Goal: Check status: Check status

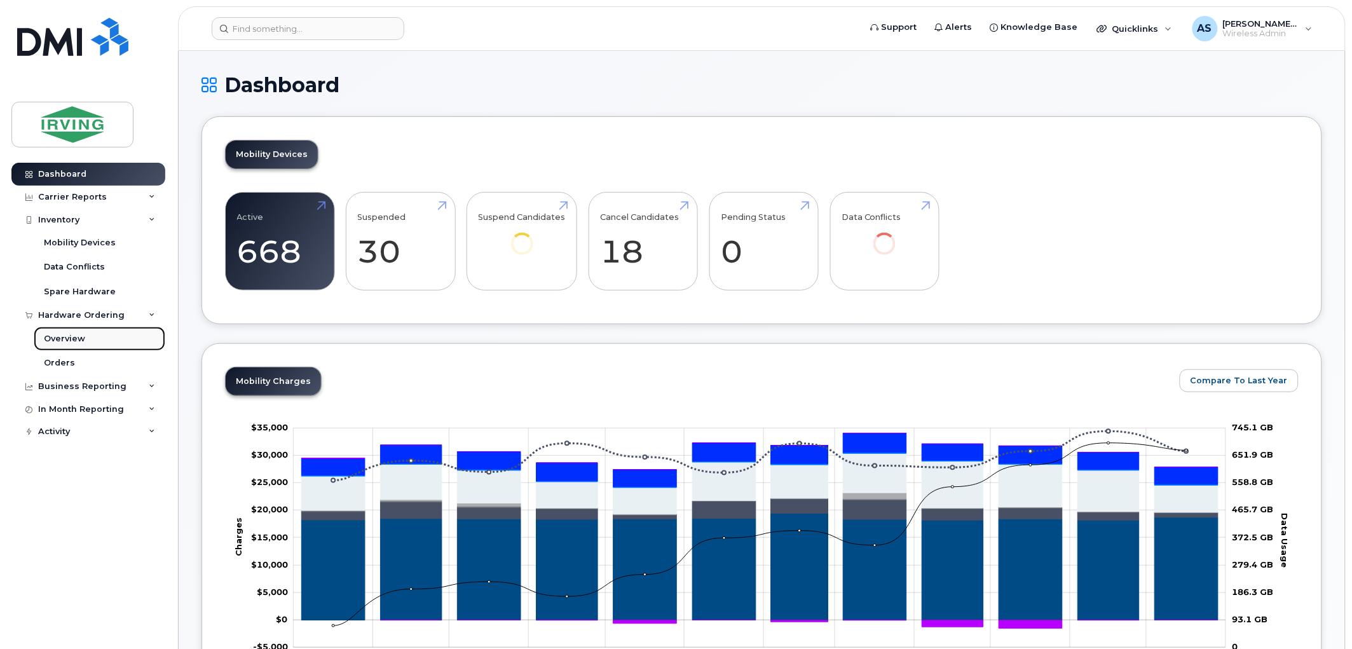
click at [71, 338] on div "Overview" at bounding box center [64, 338] width 41 height 11
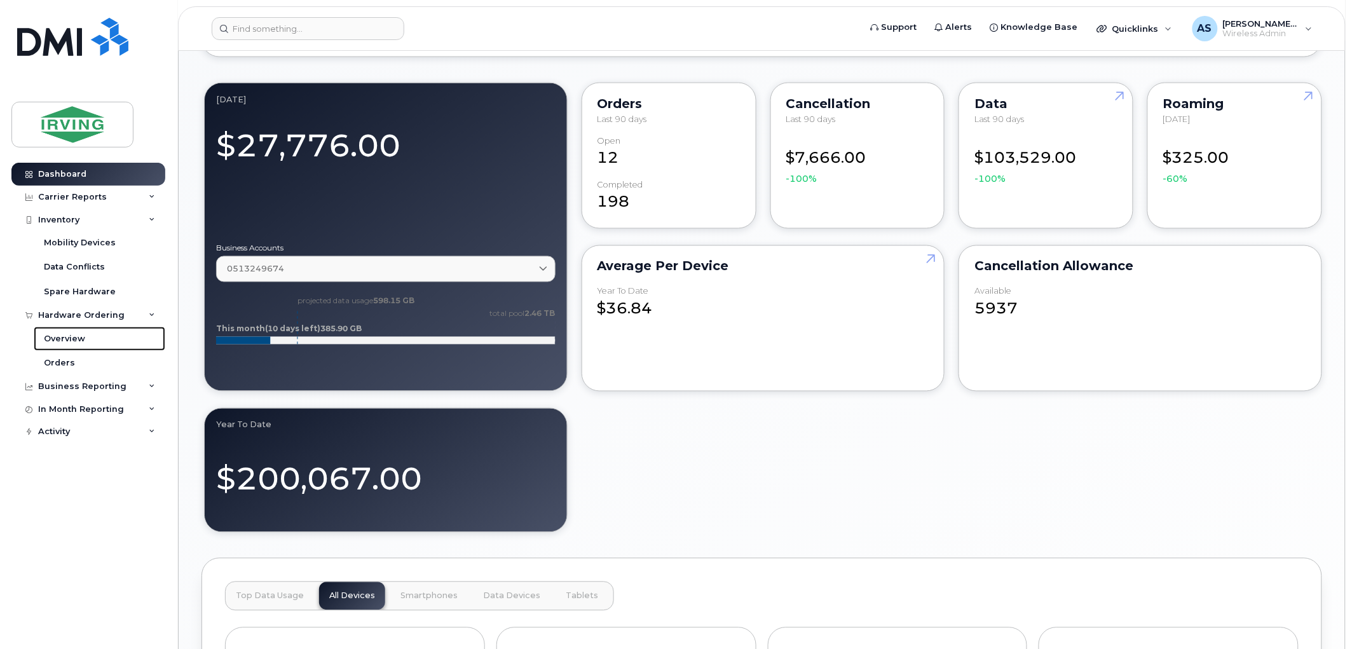
scroll to position [777, 0]
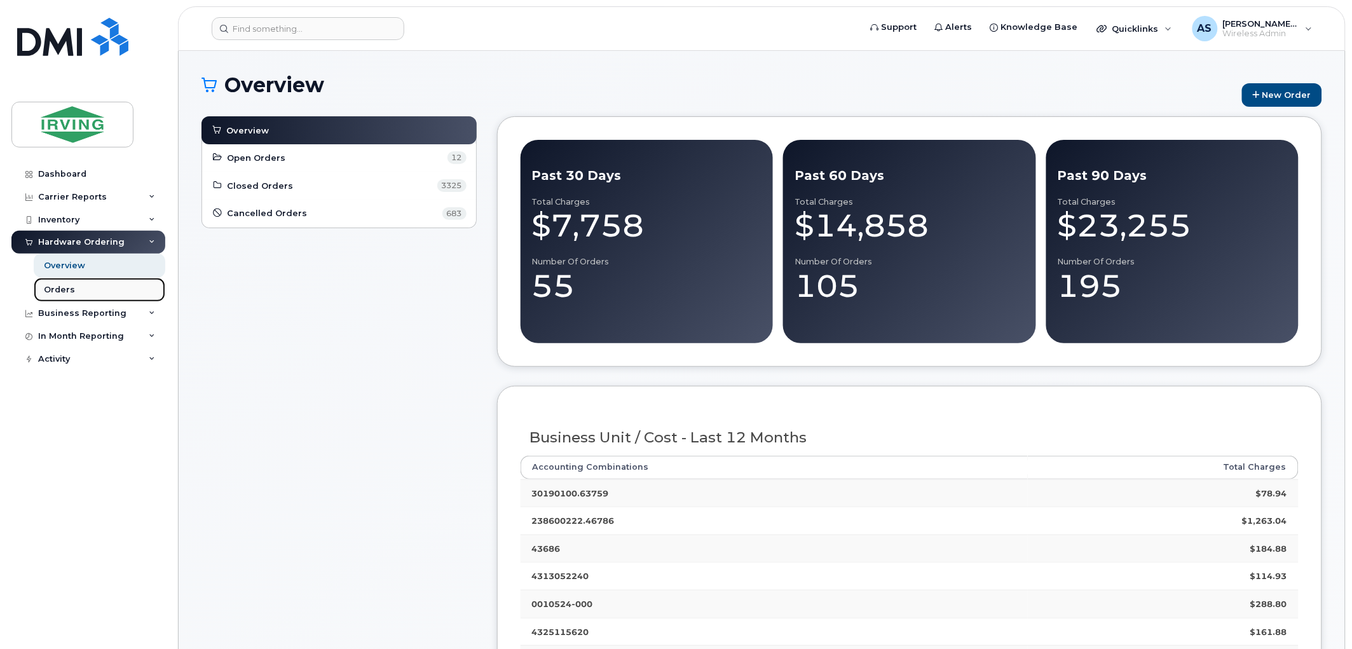
click at [50, 294] on div "Orders" at bounding box center [59, 289] width 31 height 11
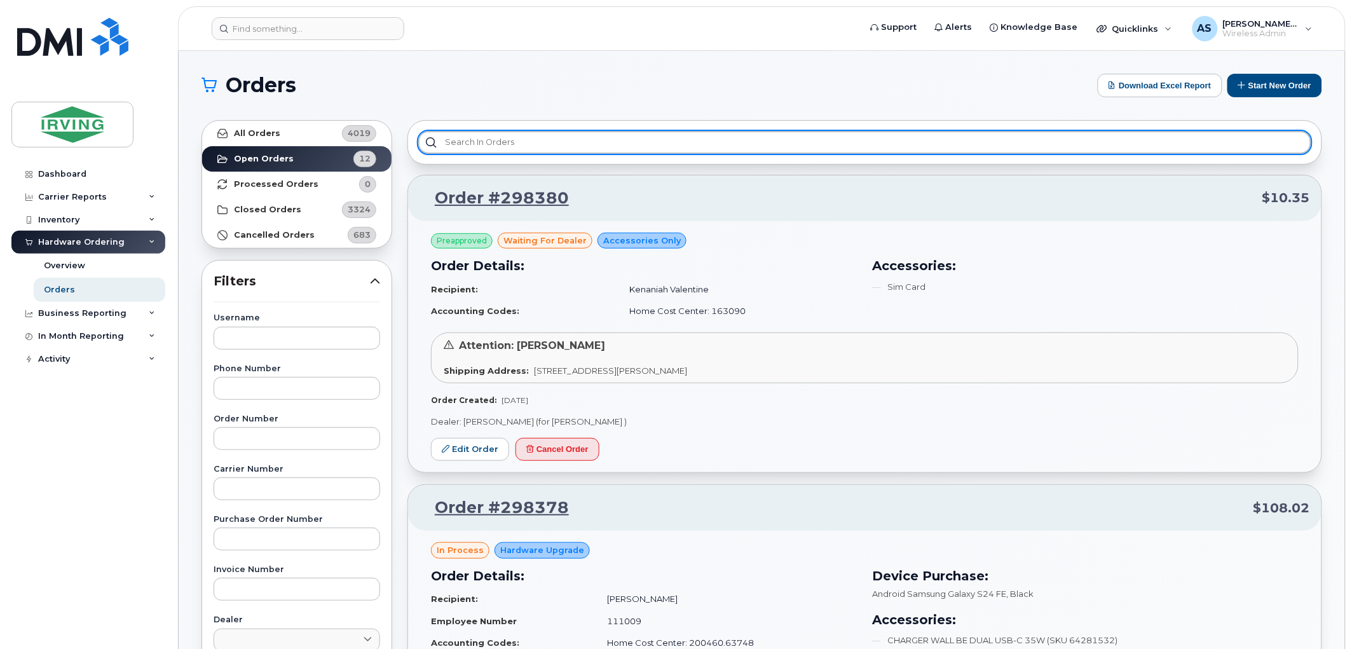
click at [489, 144] on input "text" at bounding box center [864, 142] width 893 height 23
type input "L"
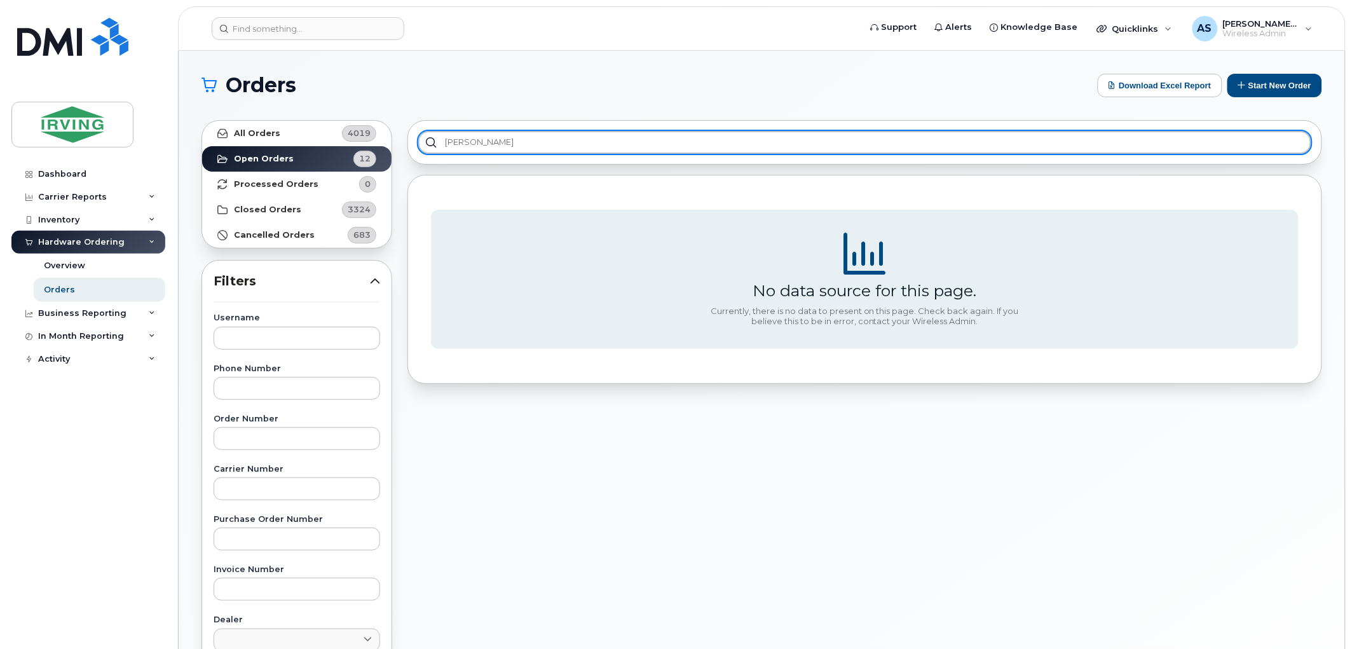
type input "n"
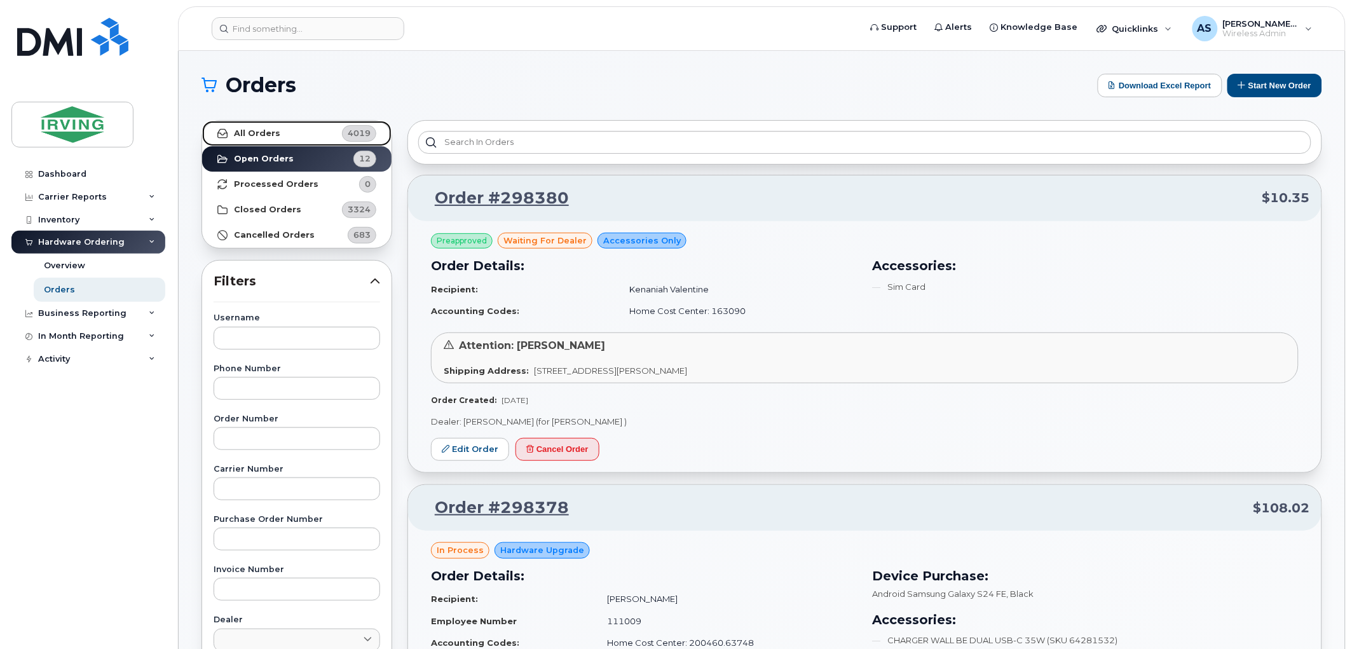
click at [313, 139] on link "All Orders 4019" at bounding box center [296, 133] width 189 height 25
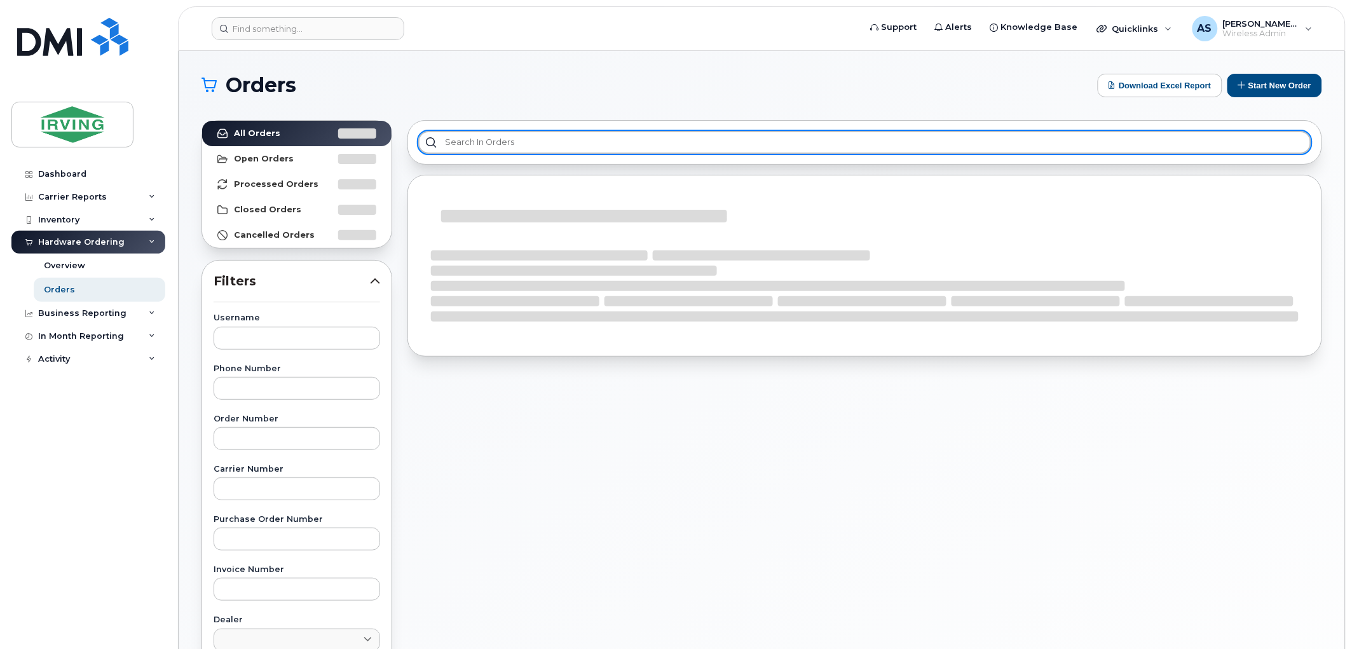
click at [486, 144] on input "text" at bounding box center [864, 142] width 893 height 23
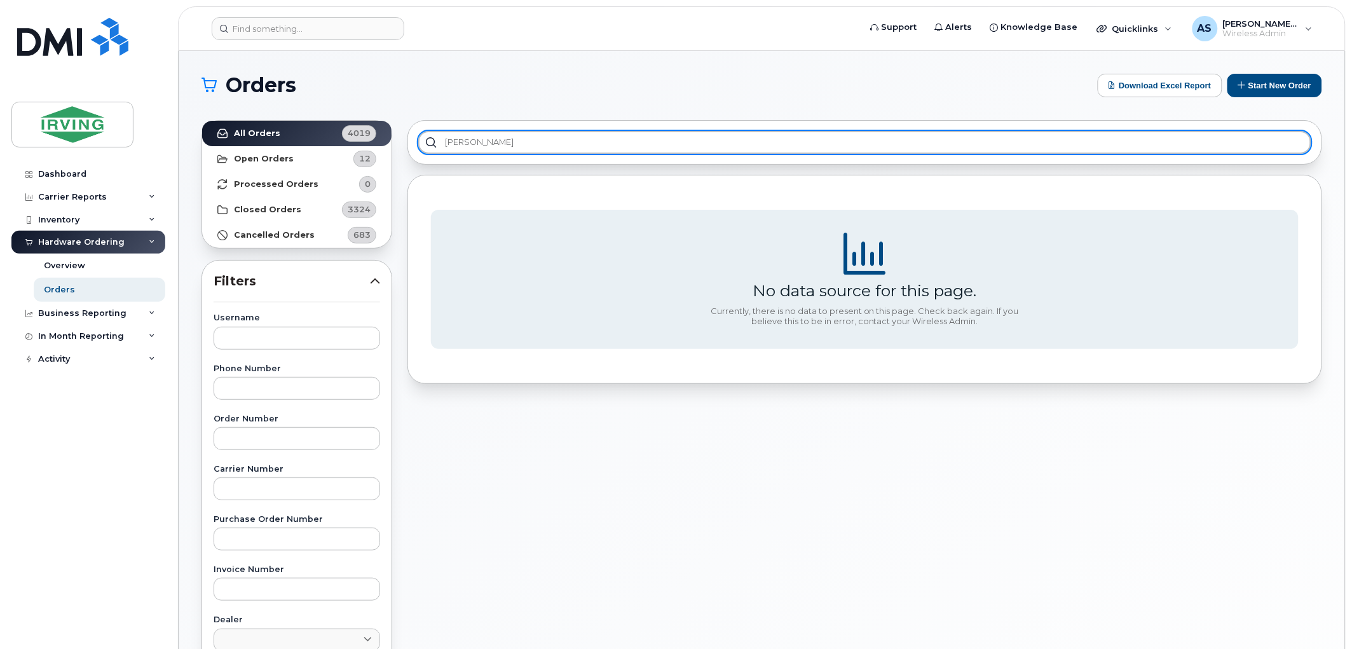
type input "[PERSON_NAME]"
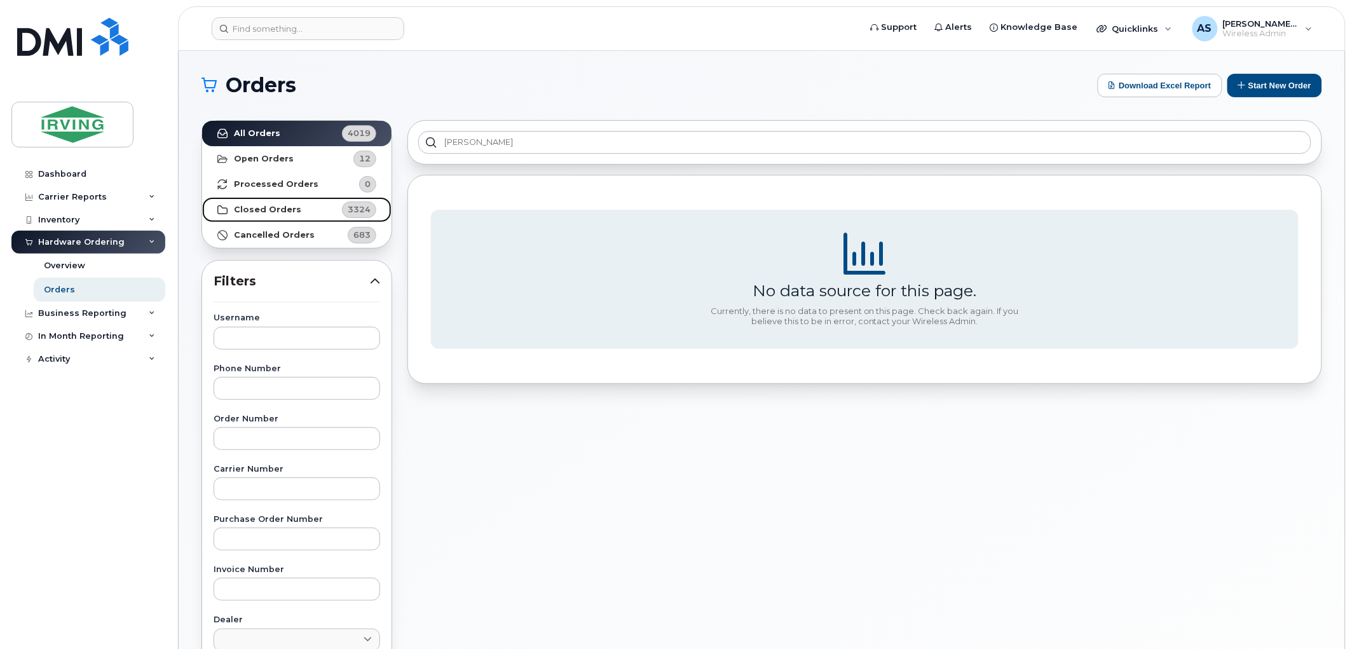
click at [306, 205] on link "Closed Orders 3324" at bounding box center [296, 209] width 189 height 25
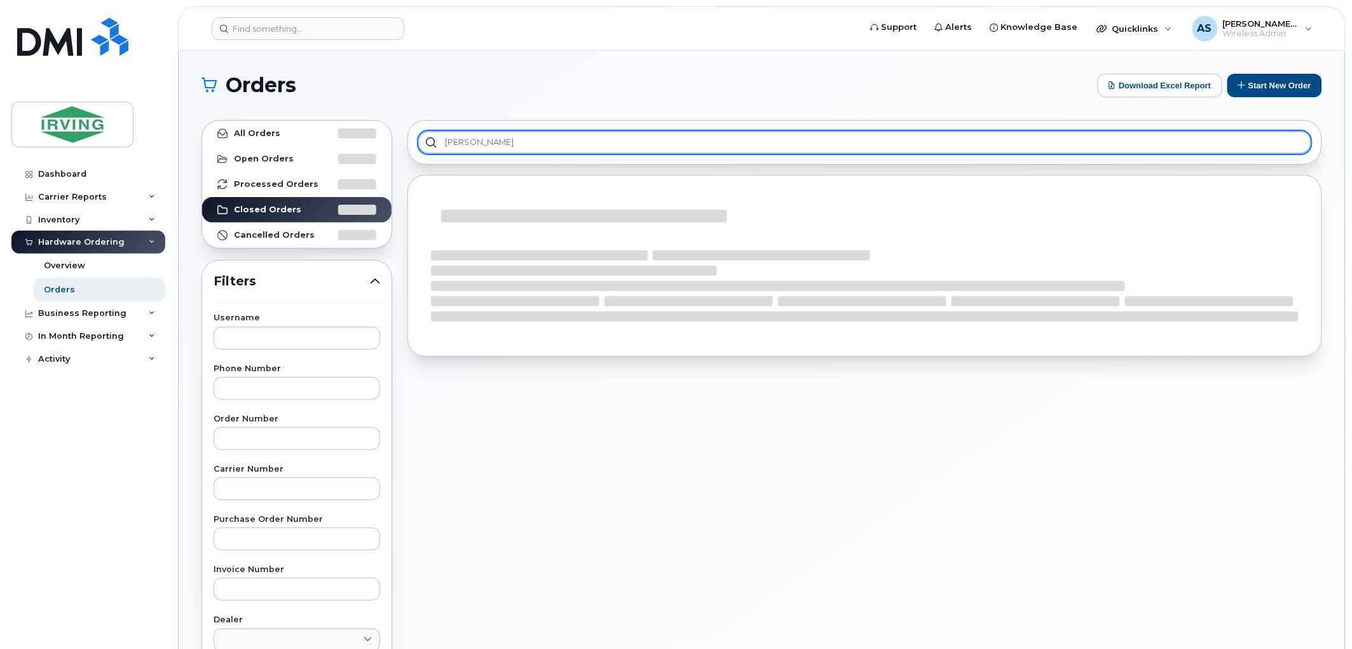
click at [516, 140] on input "[PERSON_NAME]" at bounding box center [864, 142] width 893 height 23
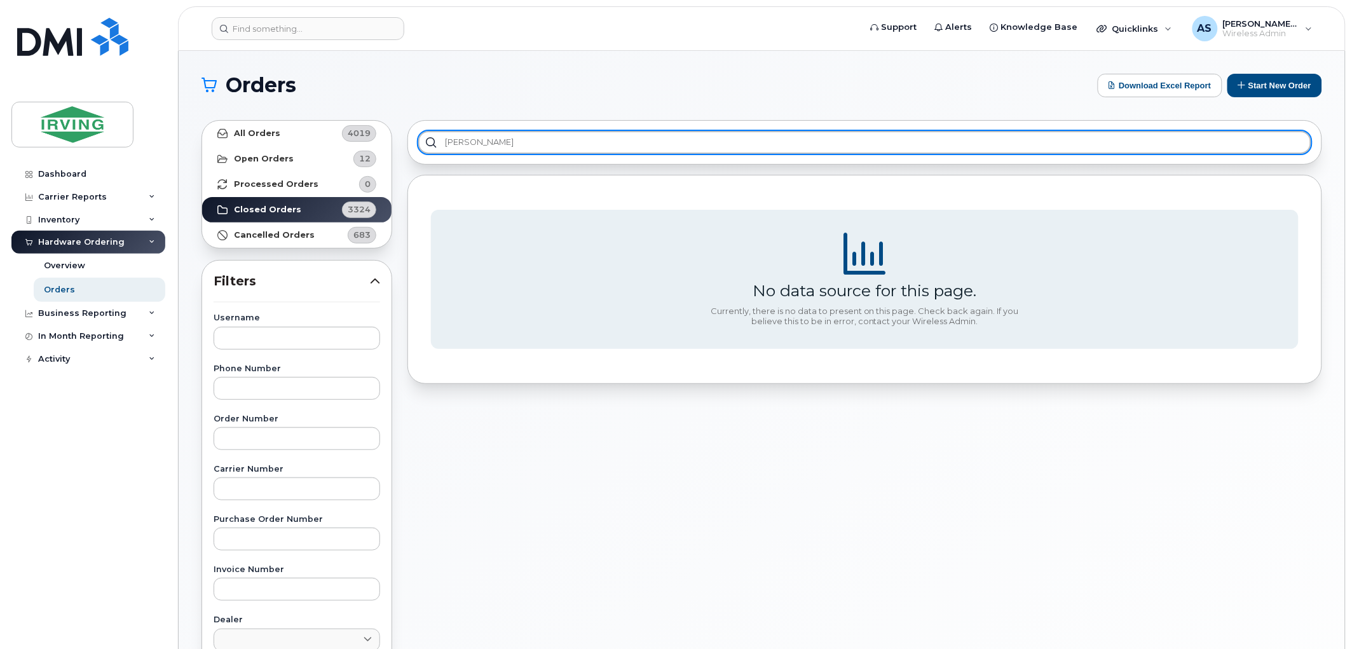
drag, startPoint x: 516, startPoint y: 140, endPoint x: 431, endPoint y: 142, distance: 85.2
click at [431, 142] on input "[PERSON_NAME]" at bounding box center [864, 142] width 893 height 23
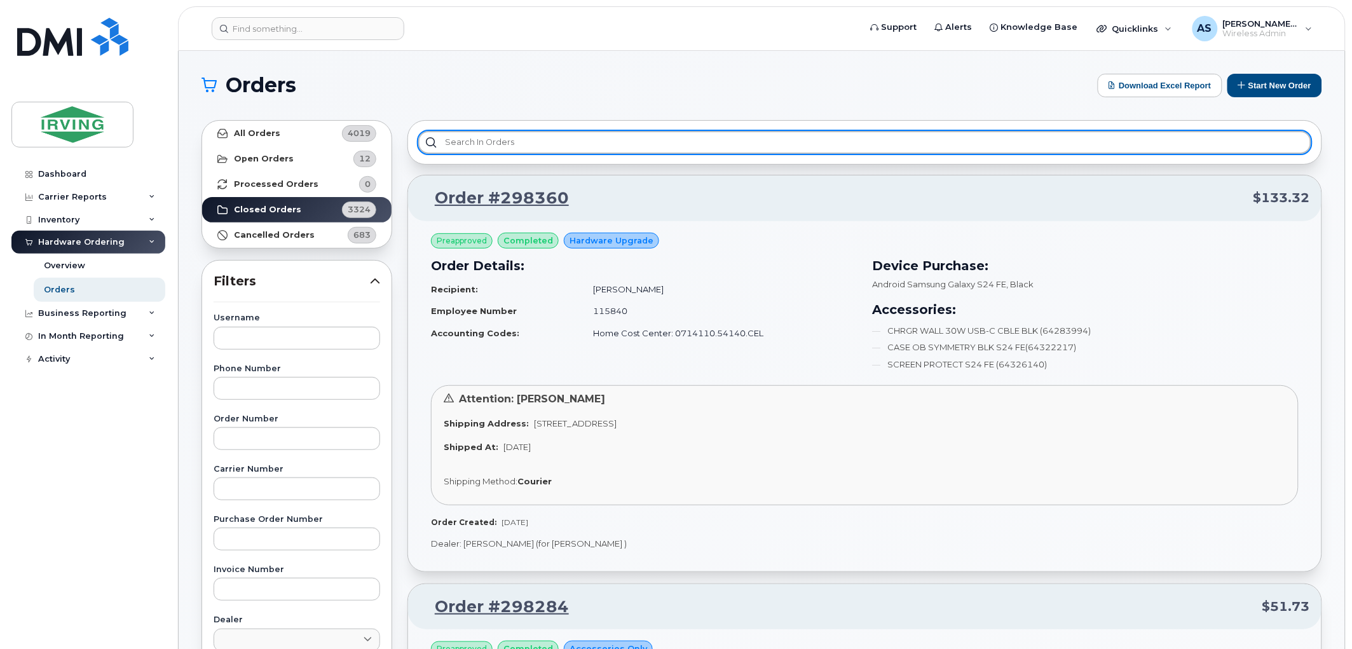
click at [528, 144] on input "text" at bounding box center [864, 142] width 893 height 23
click at [501, 142] on input "text" at bounding box center [864, 142] width 893 height 23
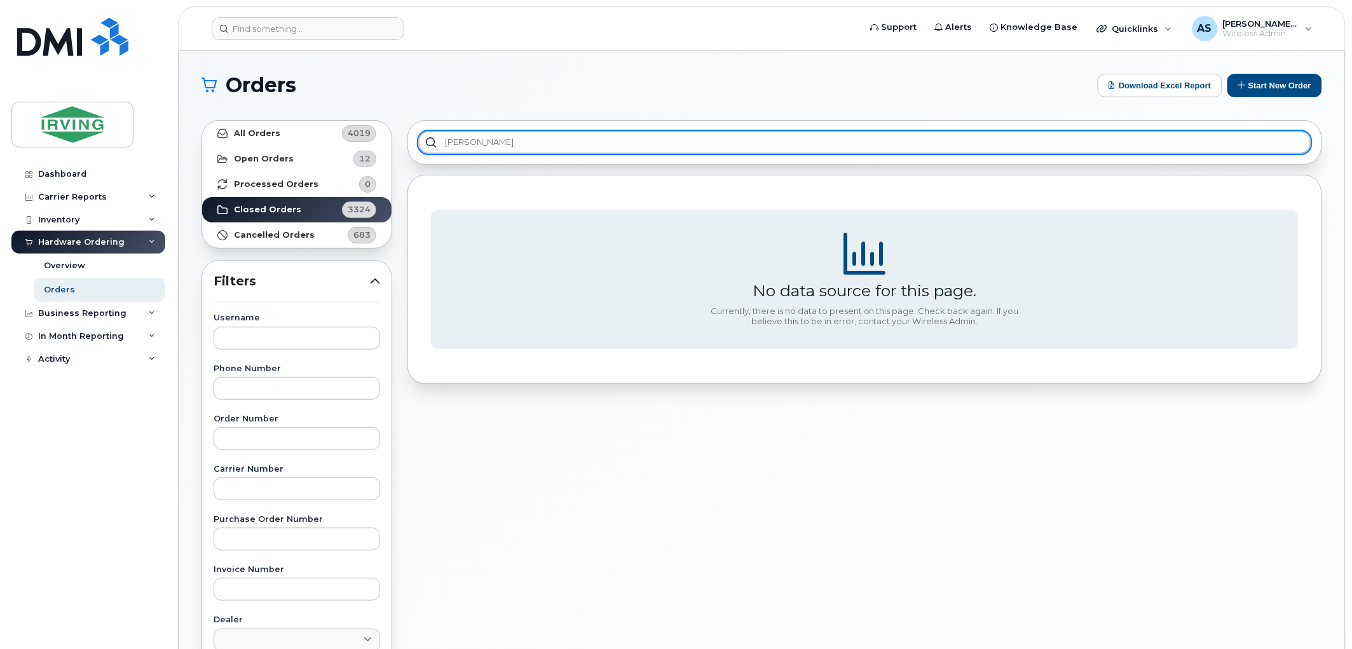
drag, startPoint x: 484, startPoint y: 140, endPoint x: 420, endPoint y: 143, distance: 64.3
click at [420, 143] on input "[PERSON_NAME]" at bounding box center [864, 142] width 893 height 23
type input "san [PERSON_NAME]"
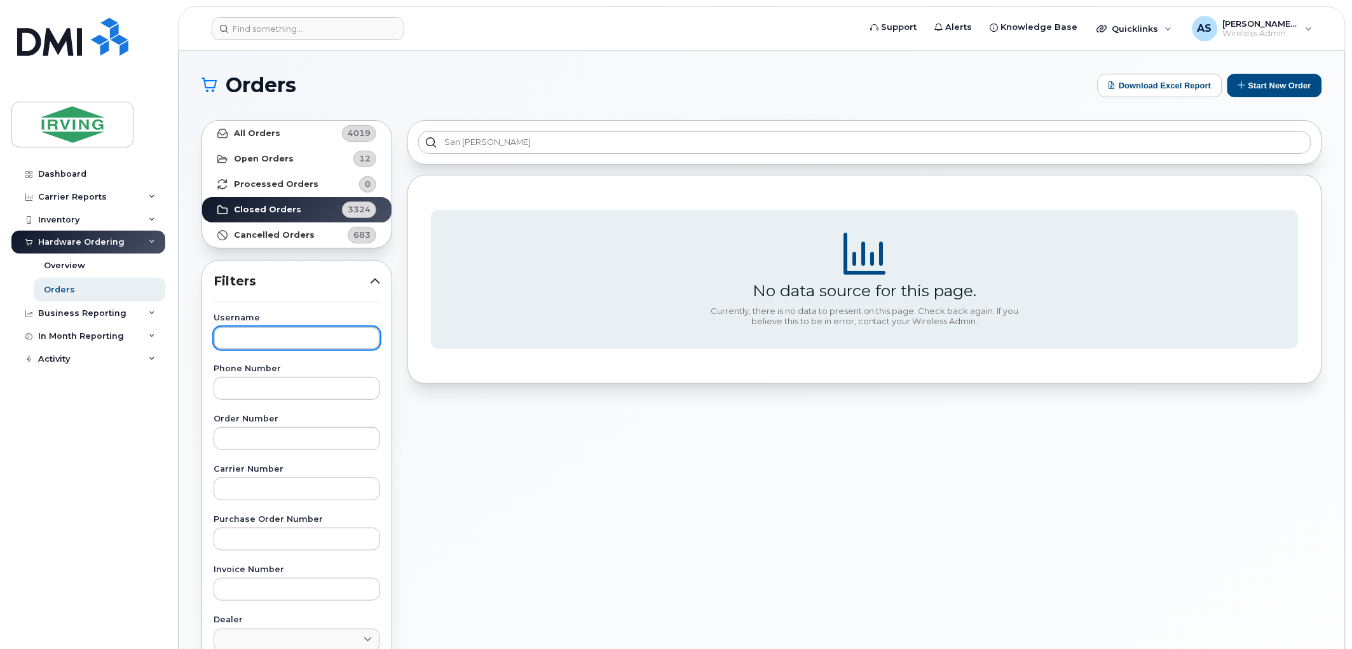
click at [298, 342] on input "text" at bounding box center [297, 338] width 167 height 23
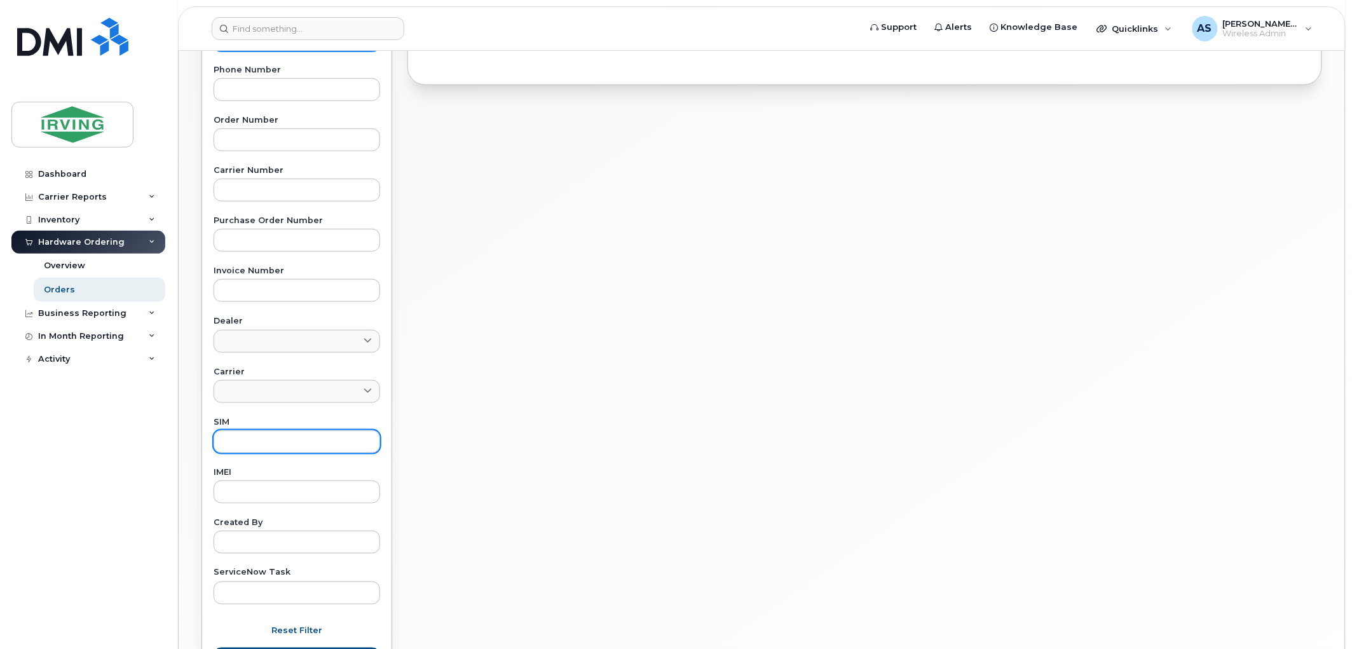
scroll to position [412, 0]
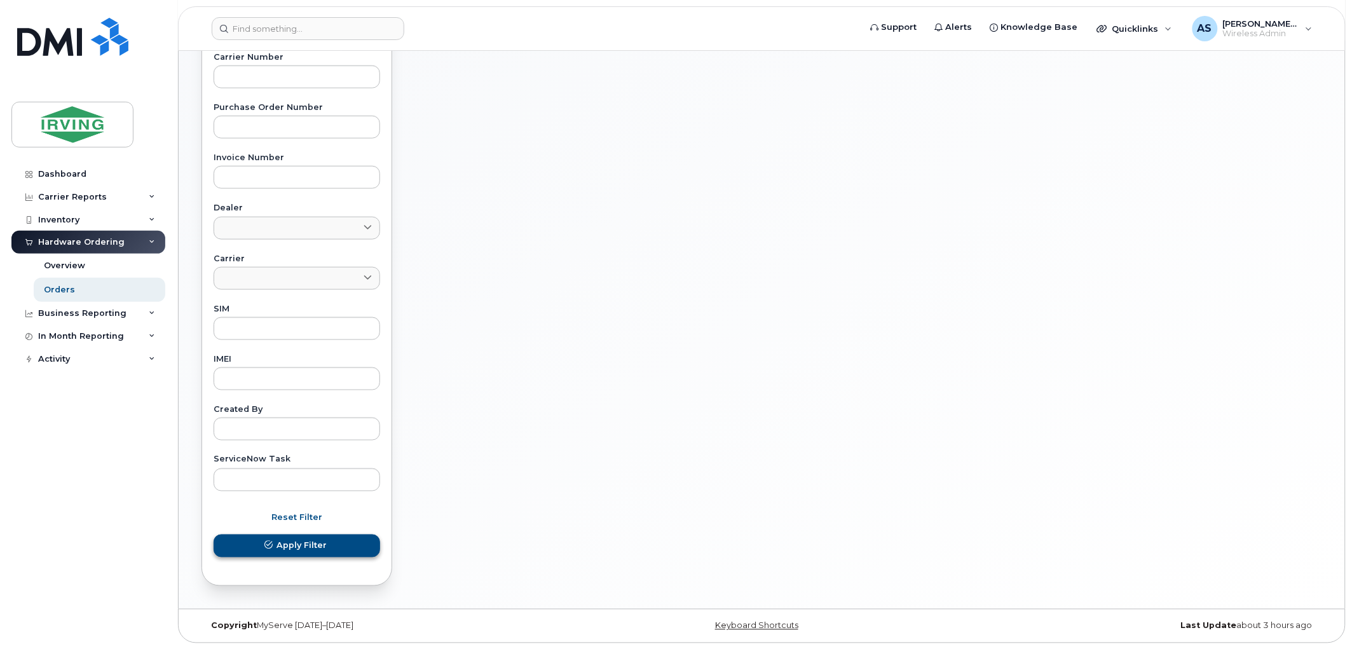
type input "san [PERSON_NAME]"
click at [292, 538] on button "Apply Filter" at bounding box center [297, 546] width 167 height 23
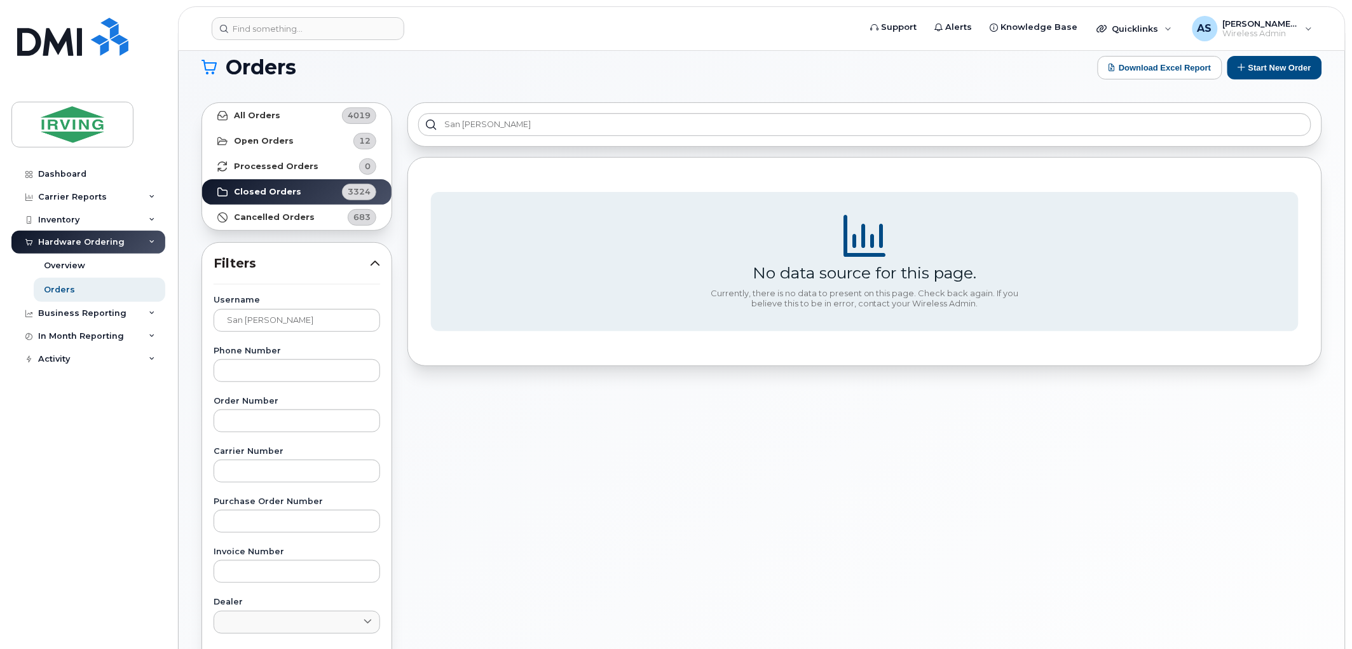
scroll to position [0, 0]
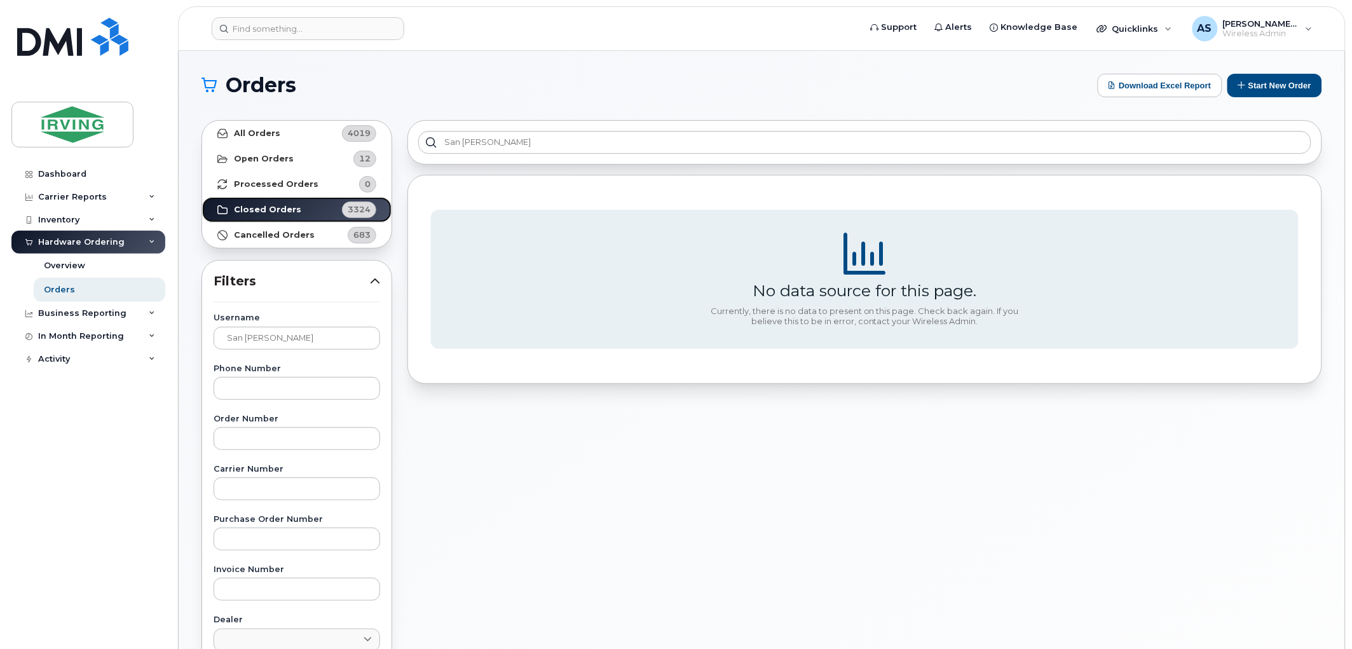
click at [249, 209] on strong "Closed Orders" at bounding box center [267, 210] width 67 height 10
click at [295, 208] on strong "Closed Orders" at bounding box center [267, 210] width 67 height 10
click at [318, 235] on link "Cancelled Orders 683" at bounding box center [296, 234] width 189 height 25
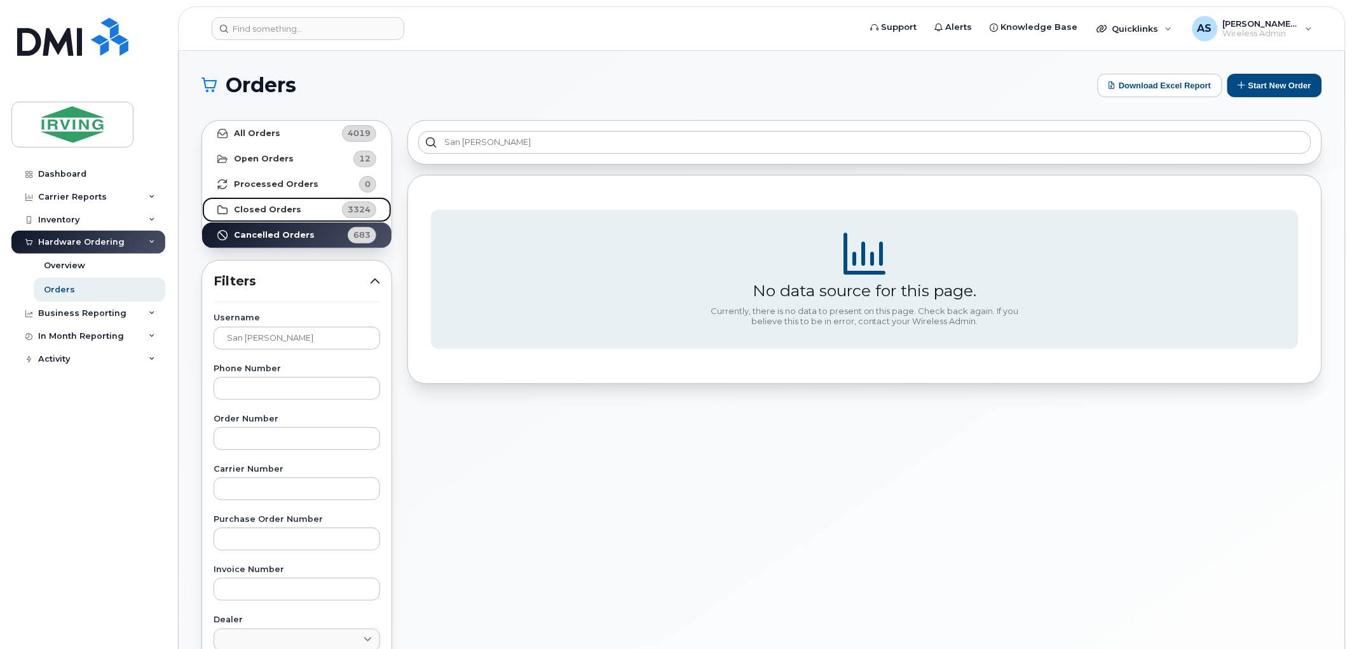
click at [310, 212] on link "Closed Orders 3324" at bounding box center [296, 209] width 189 height 25
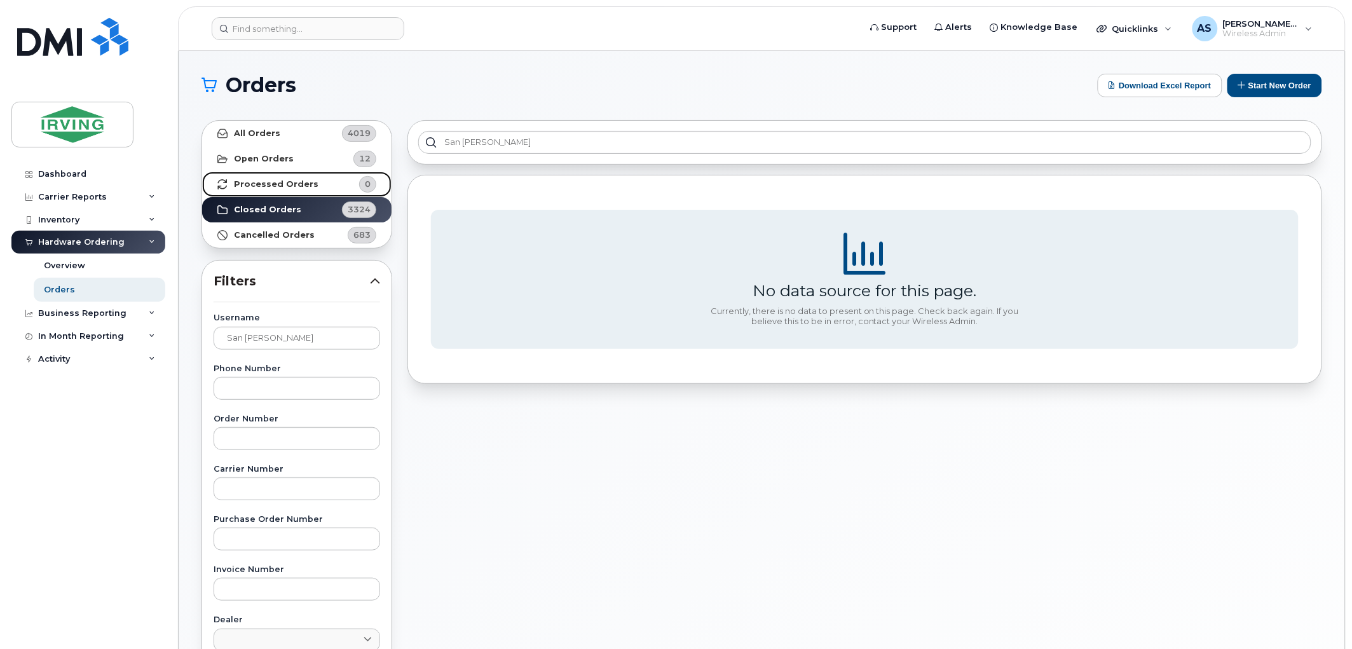
click at [309, 186] on strong "Processed Orders" at bounding box center [276, 184] width 85 height 10
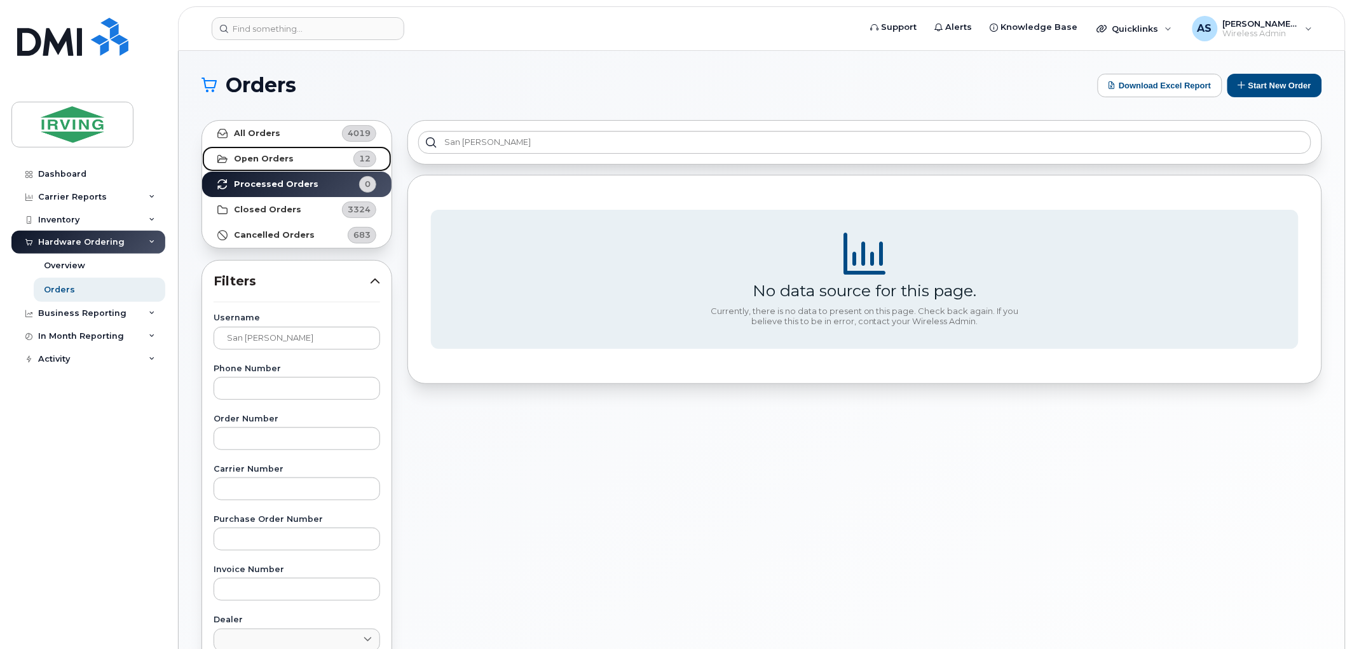
click at [312, 157] on link "Open Orders 12" at bounding box center [296, 158] width 189 height 25
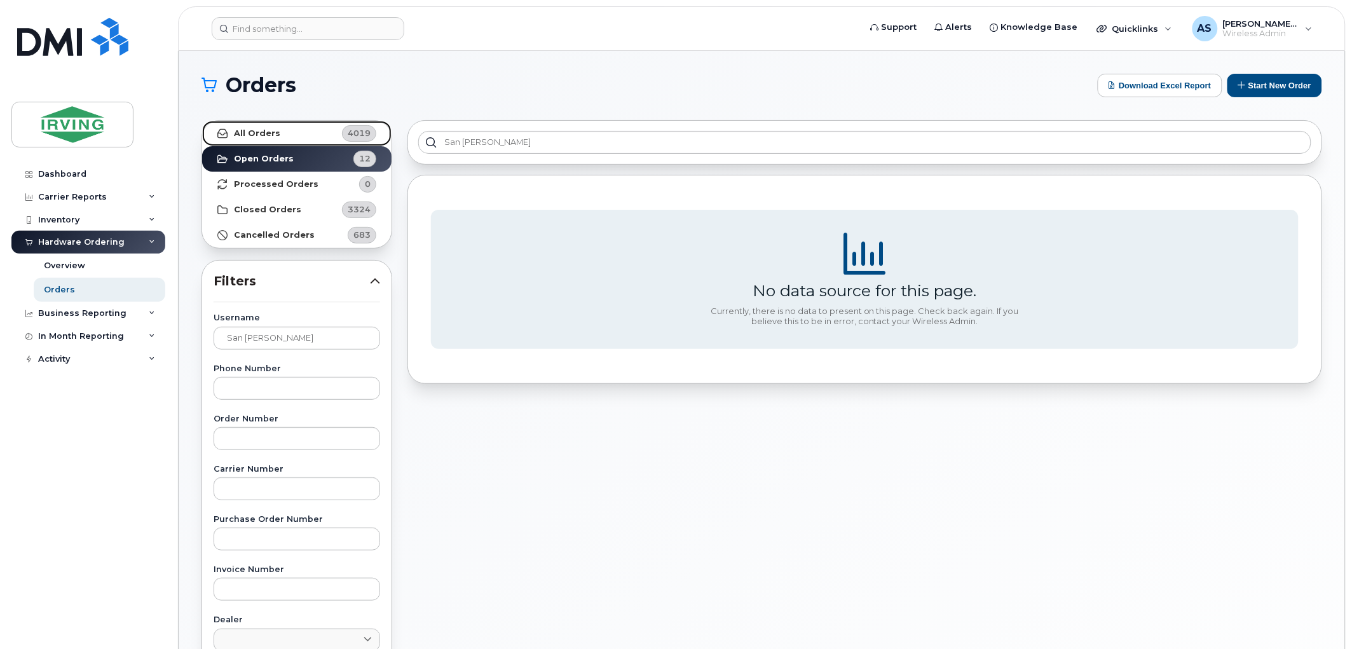
click at [314, 135] on link "All Orders 4019" at bounding box center [296, 133] width 189 height 25
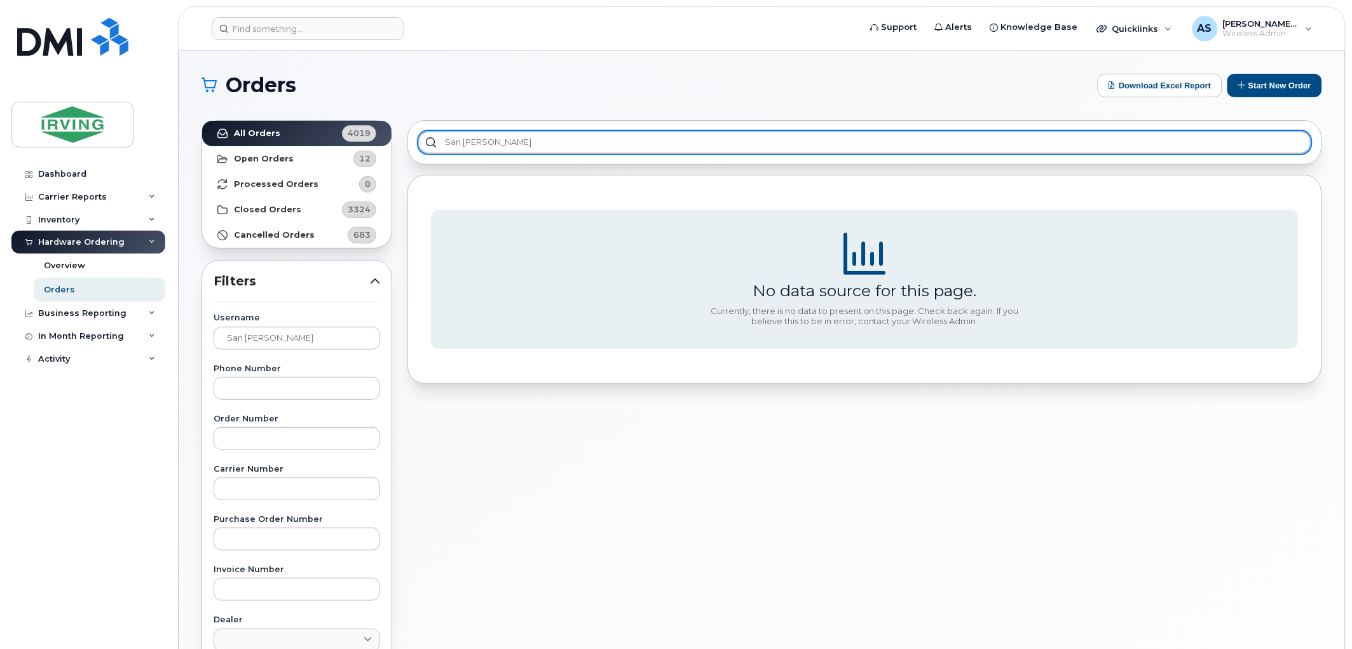
drag, startPoint x: 498, startPoint y: 147, endPoint x: 435, endPoint y: 146, distance: 62.9
click at [435, 146] on input "san [PERSON_NAME]" at bounding box center [864, 142] width 893 height 23
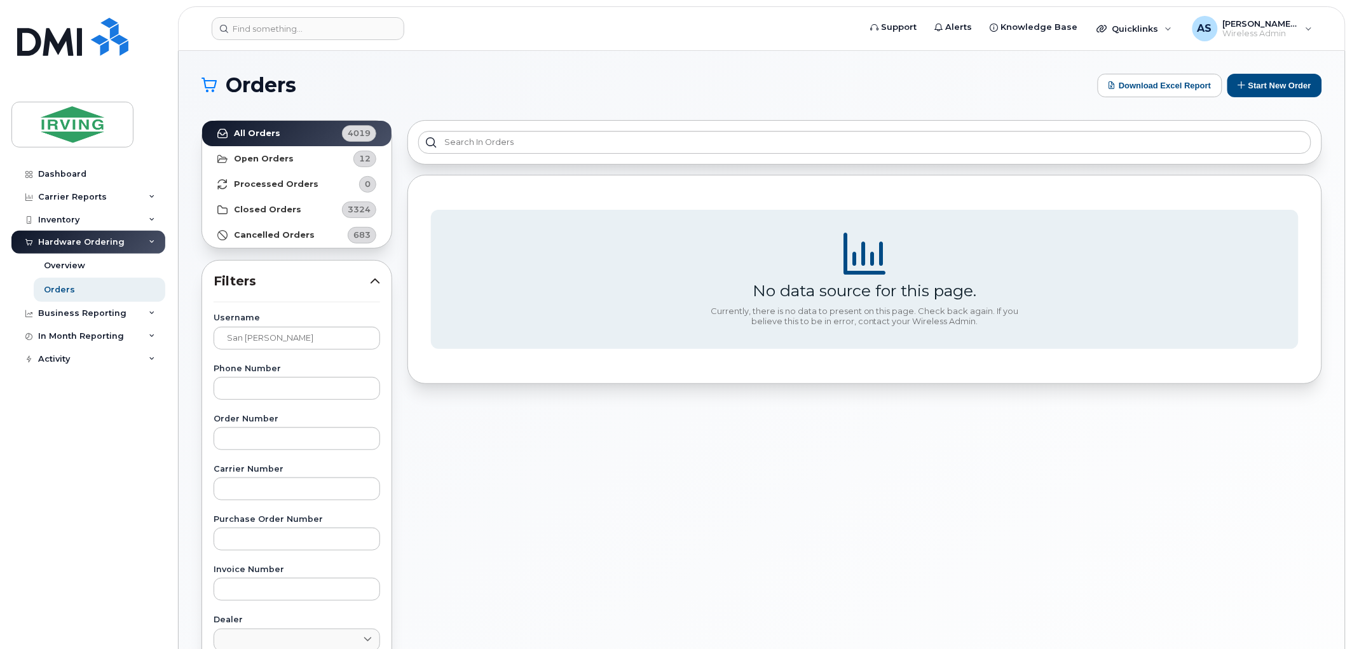
click at [619, 491] on div "No data source for this page. Currently, there is no data to present on this pa…" at bounding box center [865, 559] width 930 height 893
click at [303, 154] on link "Open Orders 12" at bounding box center [296, 158] width 189 height 25
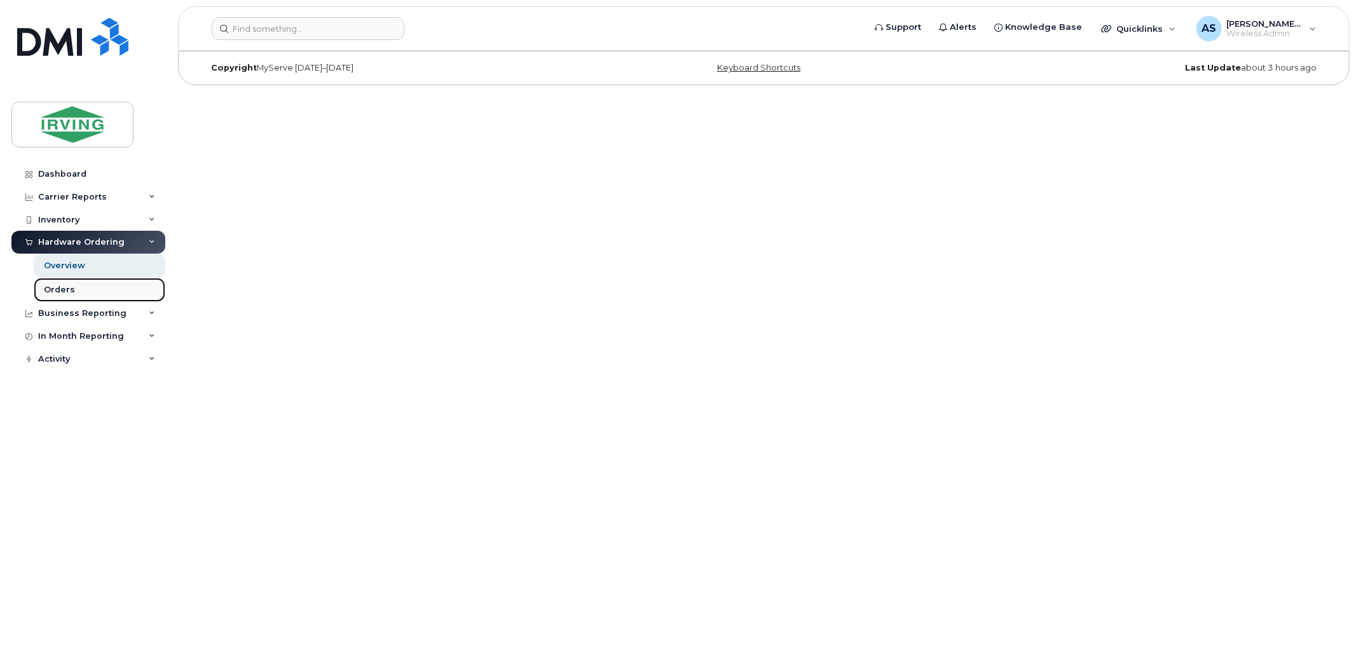
click at [66, 287] on div "Orders" at bounding box center [59, 289] width 31 height 11
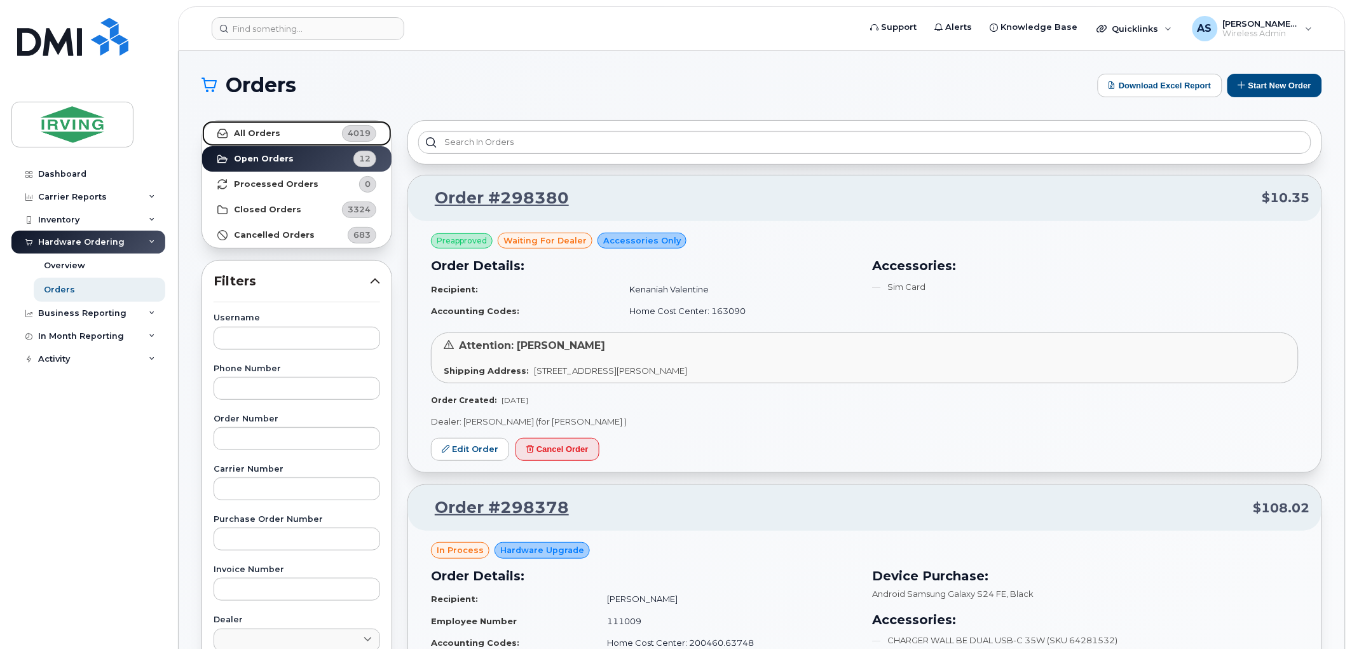
click at [329, 136] on link "All Orders 4019" at bounding box center [296, 133] width 189 height 25
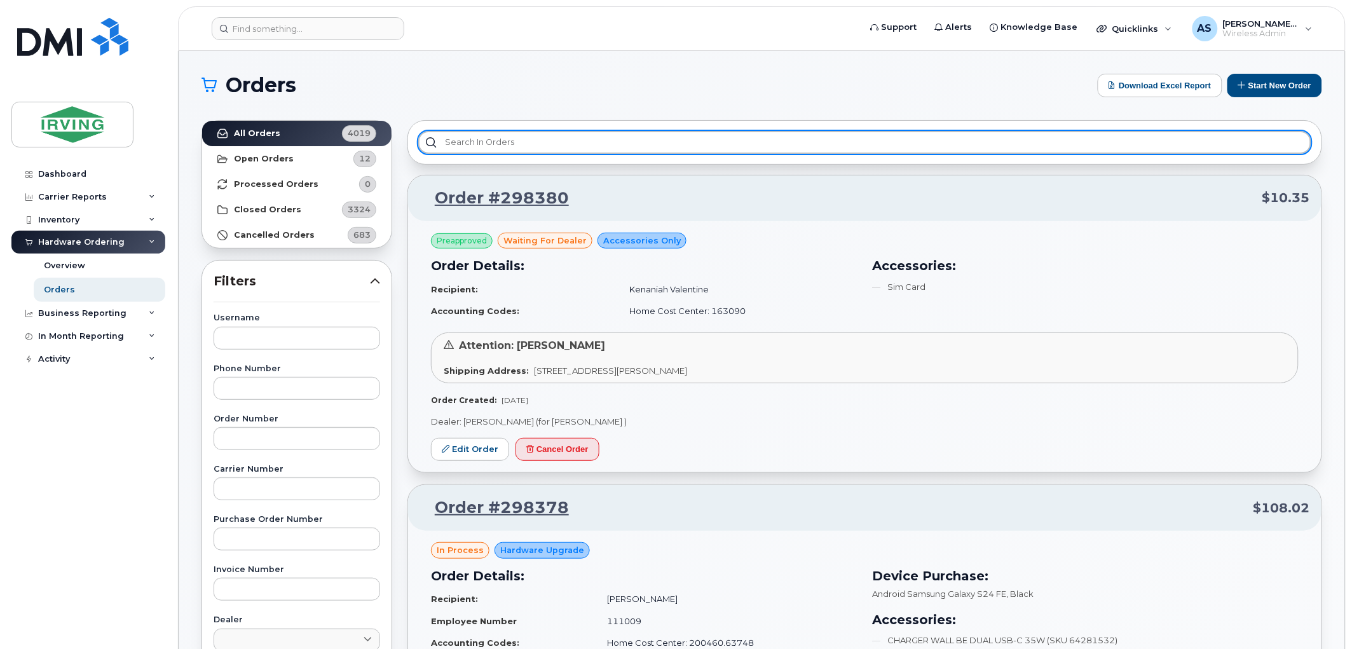
click at [506, 136] on input "text" at bounding box center [864, 142] width 893 height 23
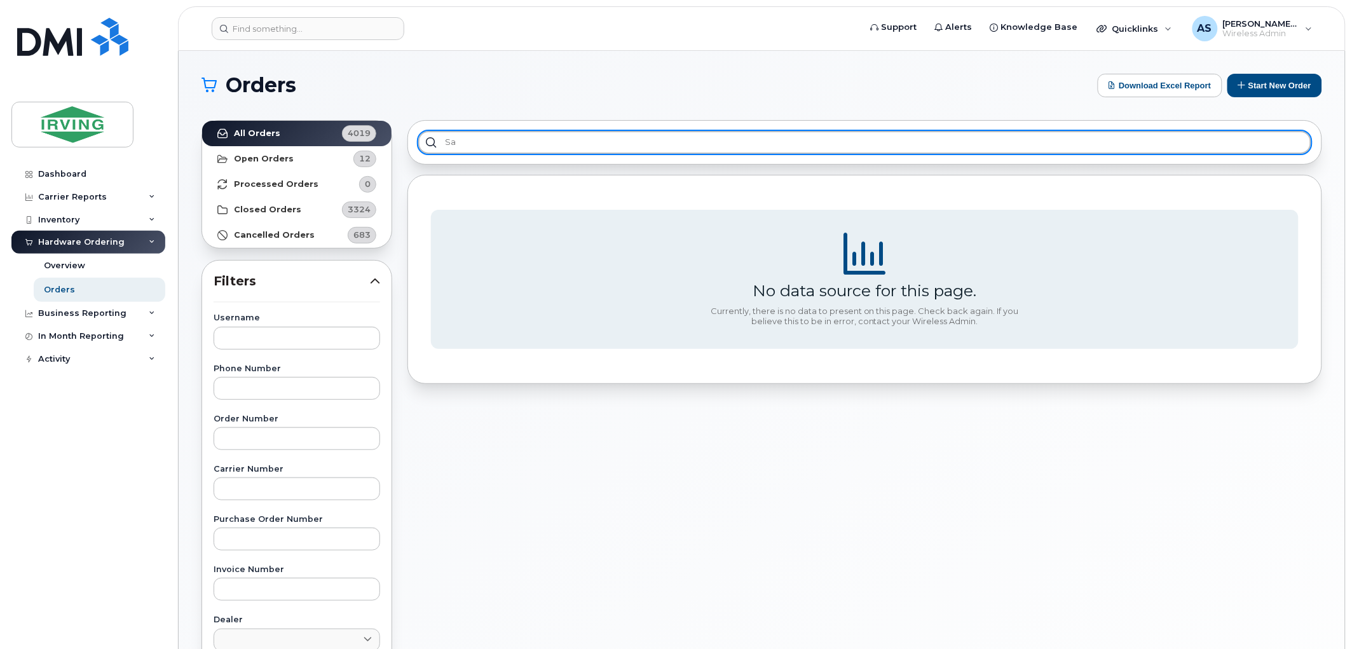
type input "s"
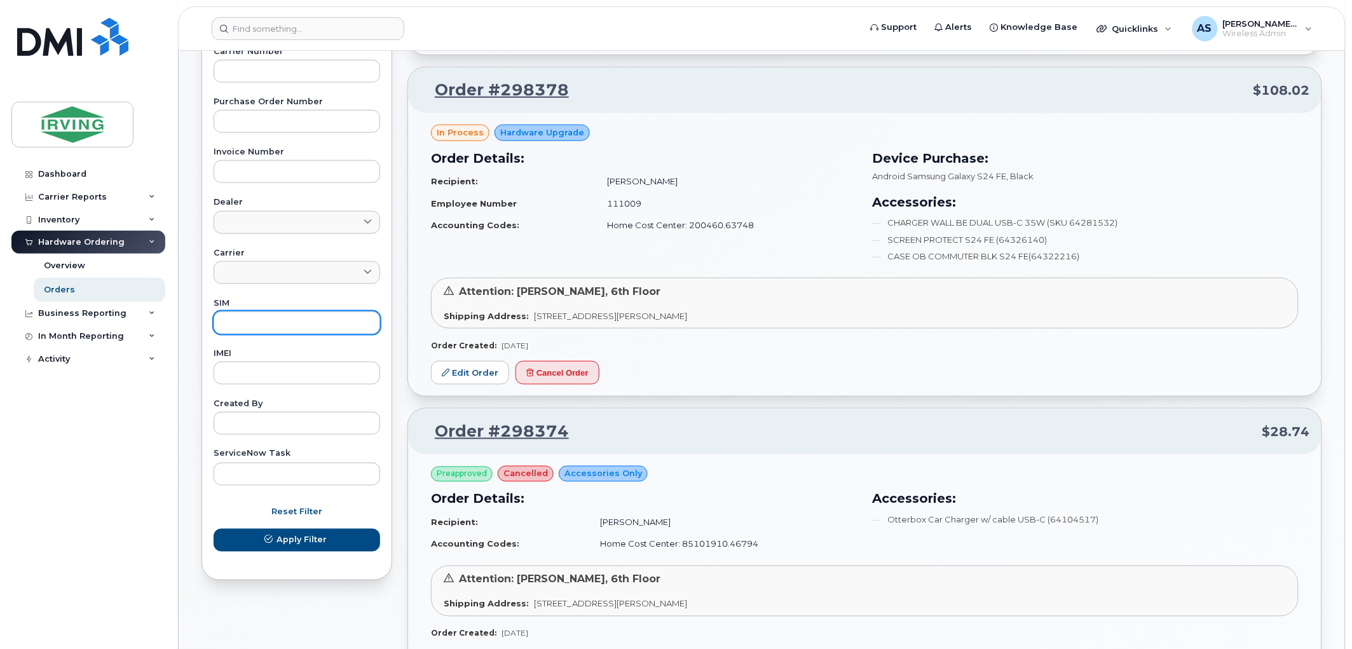
scroll to position [423, 0]
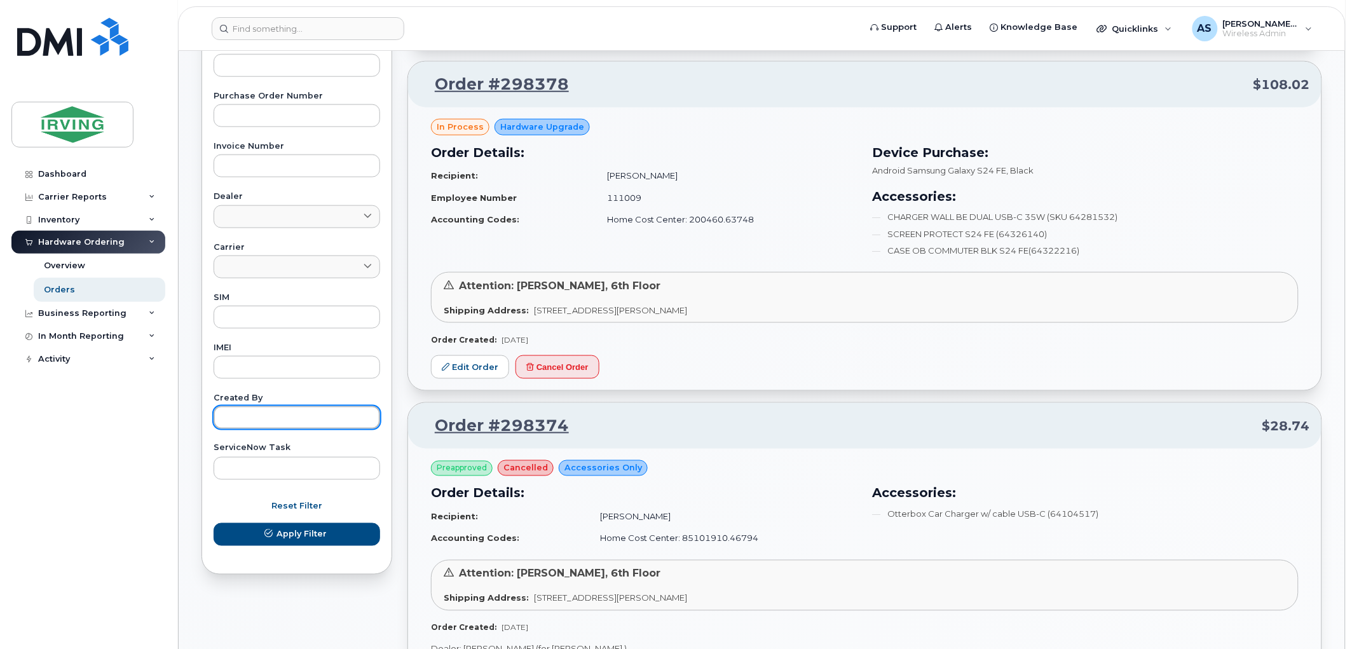
click at [291, 416] on input "text" at bounding box center [297, 417] width 167 height 23
type input "san [PERSON_NAME]"
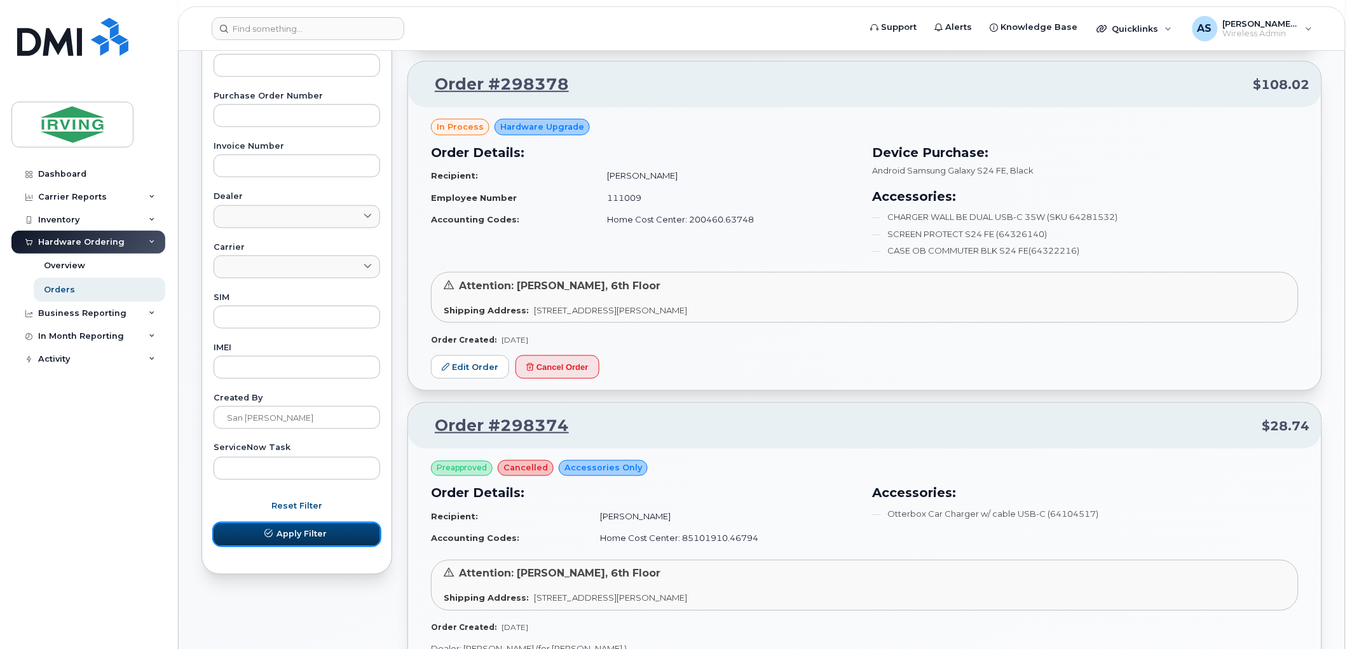
click at [239, 526] on button "Apply Filter" at bounding box center [297, 534] width 167 height 23
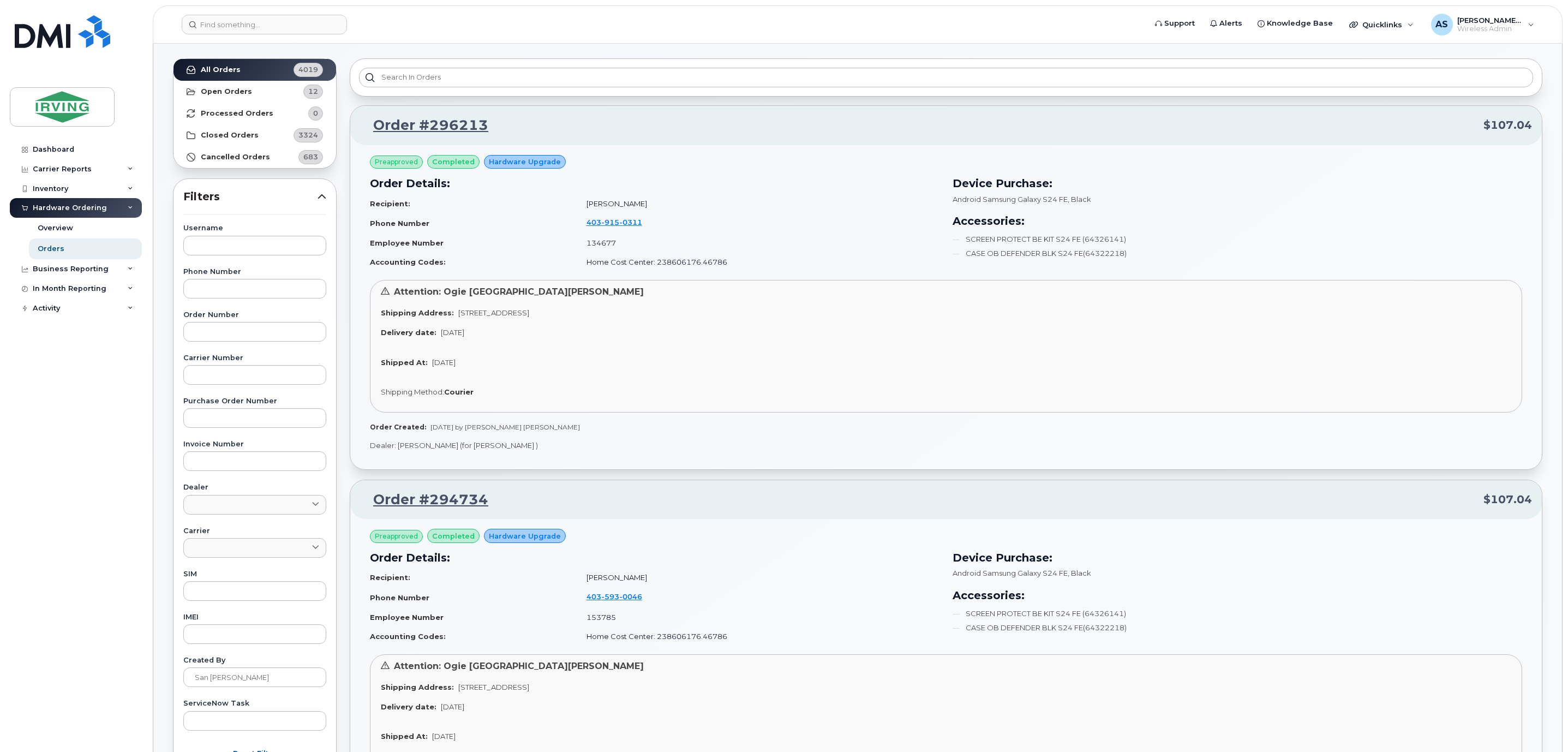
scroll to position [82, 0]
